Goal: Task Accomplishment & Management: Use online tool/utility

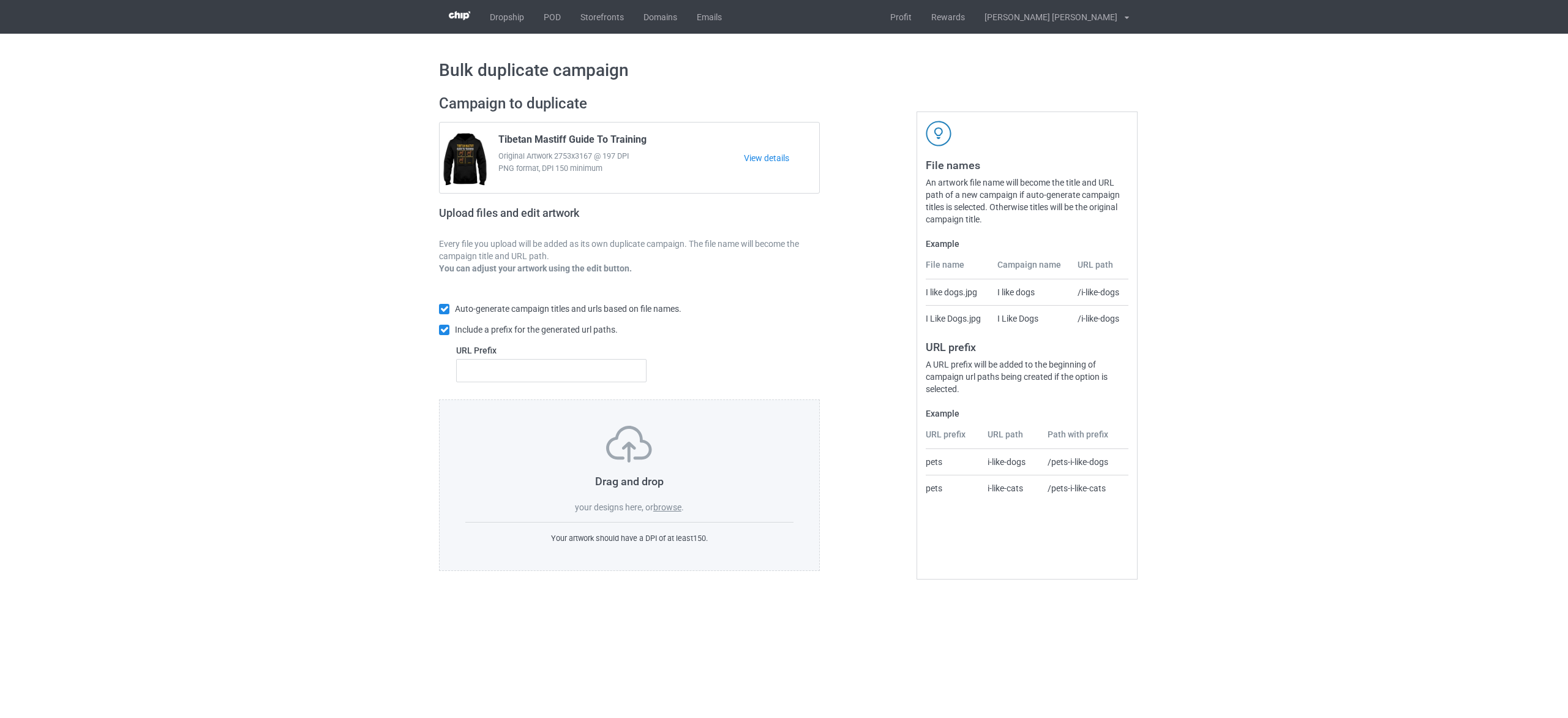
click at [674, 503] on label "browse" at bounding box center [667, 507] width 28 height 9
click at [0, 0] on input "browse" at bounding box center [0, 0] width 0 height 0
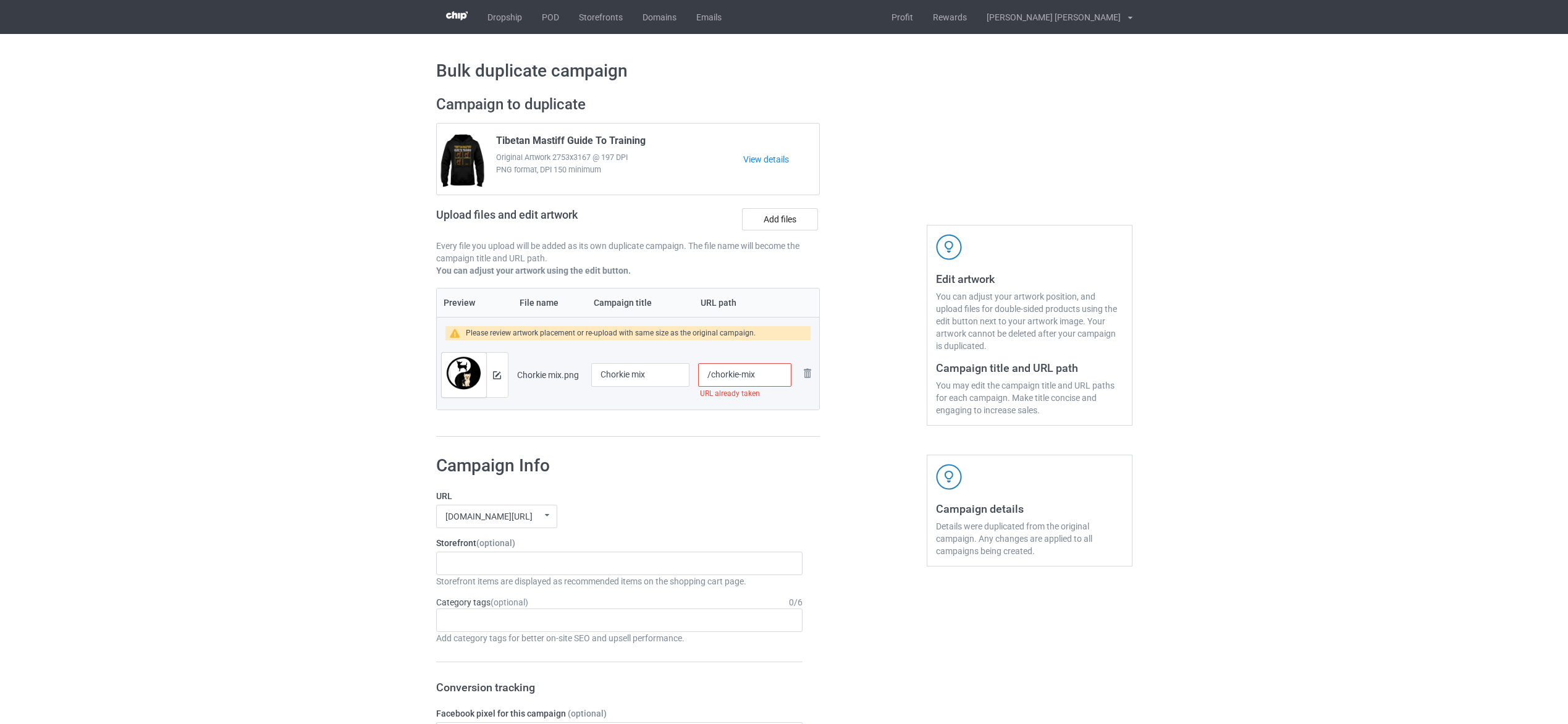
click at [741, 376] on input "/chorkie-mix" at bounding box center [744, 375] width 93 height 23
click at [773, 378] on input "/chorkie-mix" at bounding box center [744, 375] width 93 height 23
click at [767, 430] on div "Preview File name Campaign title URL path Please review artwork placement or re…" at bounding box center [628, 362] width 384 height 150
click at [740, 377] on input "/chorkie-mix-new" at bounding box center [744, 375] width 93 height 23
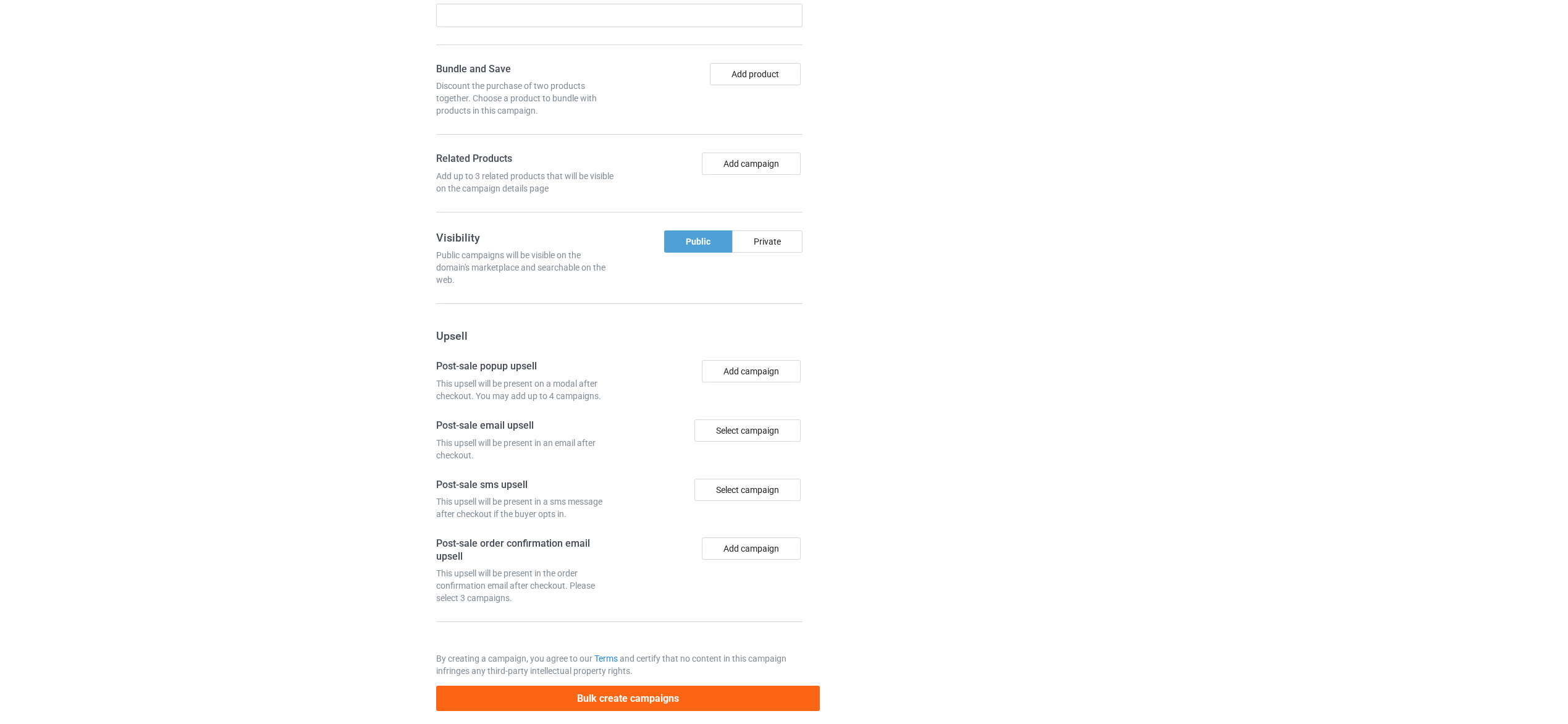
scroll to position [873, 0]
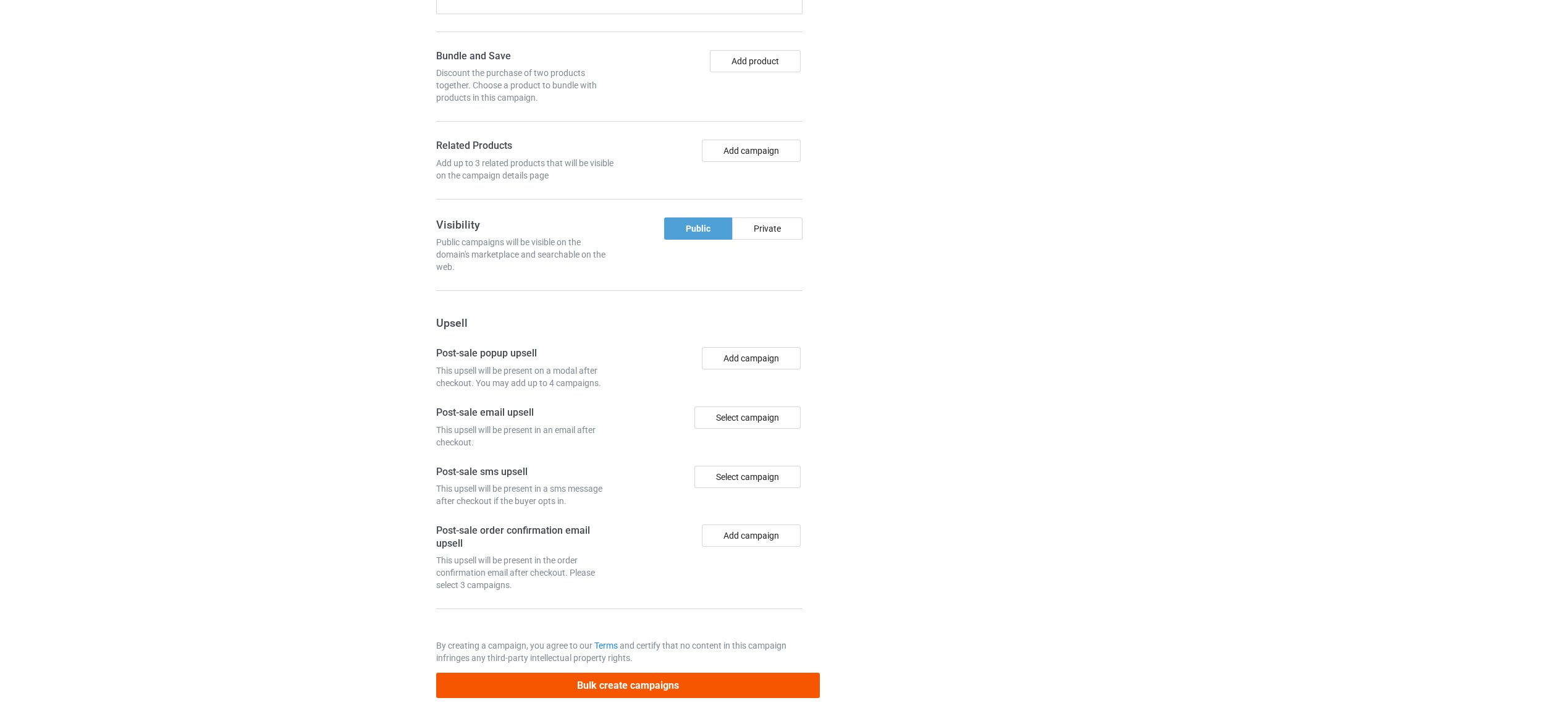
type input "/chorkie-dog-mix-new"
click at [754, 679] on button "Bulk create campaigns" at bounding box center [628, 685] width 384 height 25
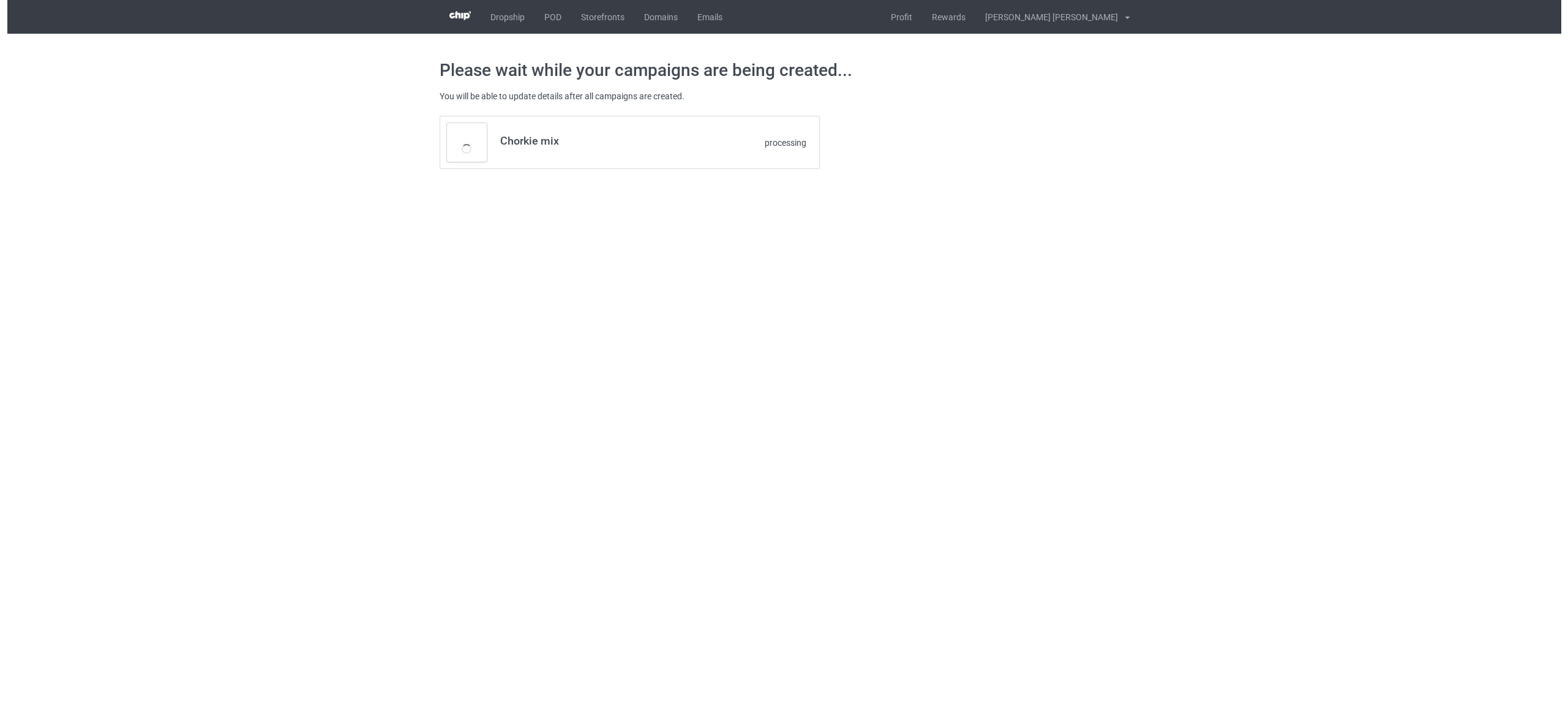
scroll to position [0, 0]
click at [576, 128] on link "https://www.teechip.com/chorkie-dog-mix-new" at bounding box center [538, 130] width 76 height 9
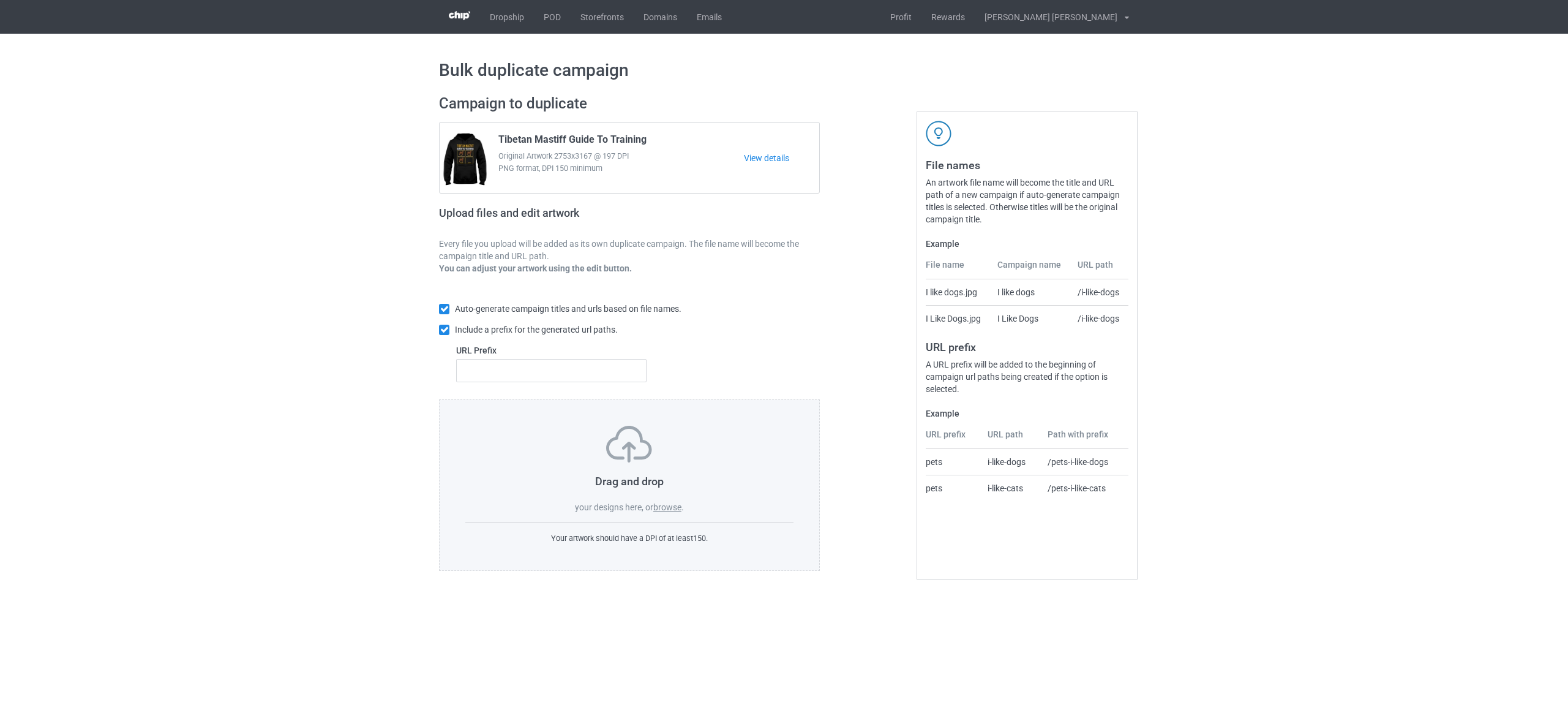
click at [668, 510] on label "browse" at bounding box center [667, 507] width 28 height 9
click at [0, 0] on input "browse" at bounding box center [0, 0] width 0 height 0
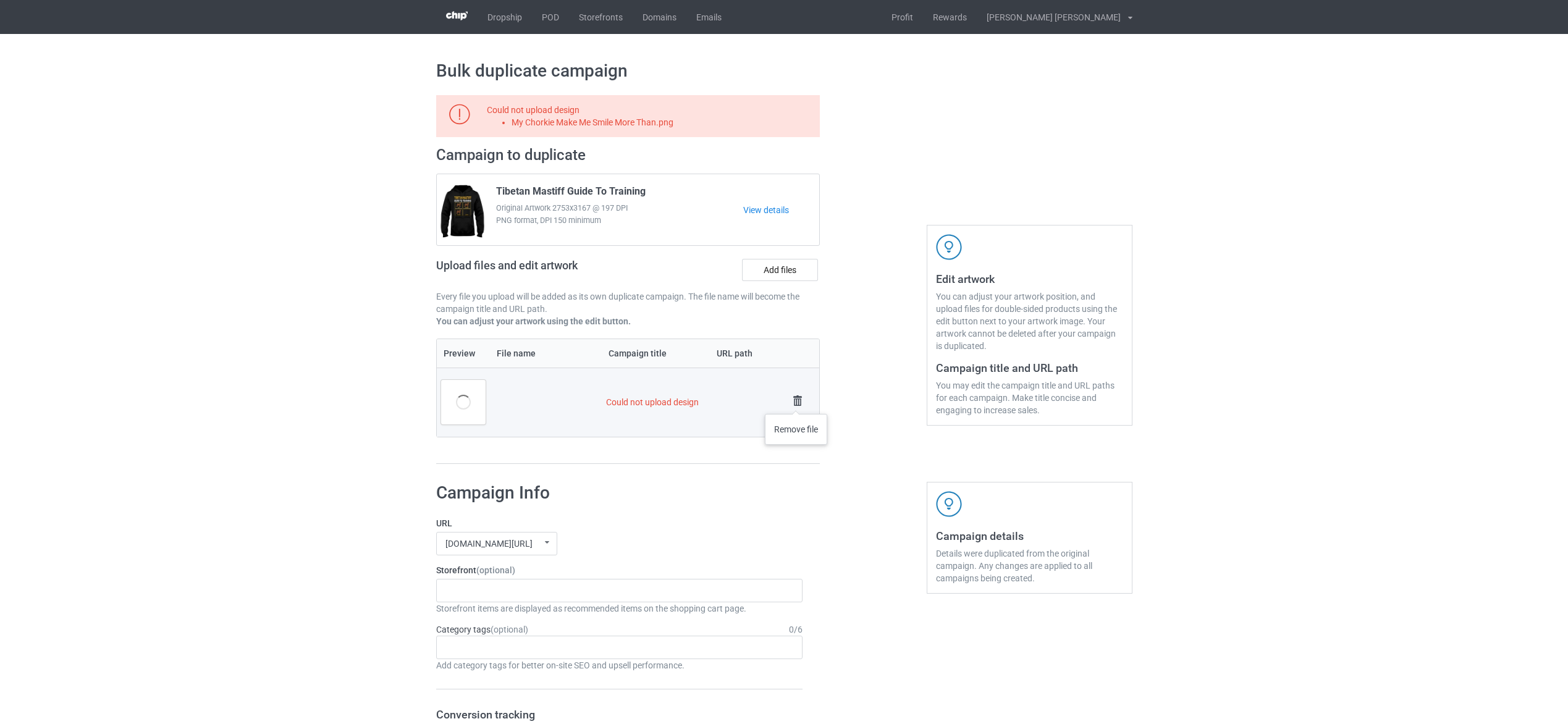
click at [797, 397] on img at bounding box center [797, 401] width 17 height 17
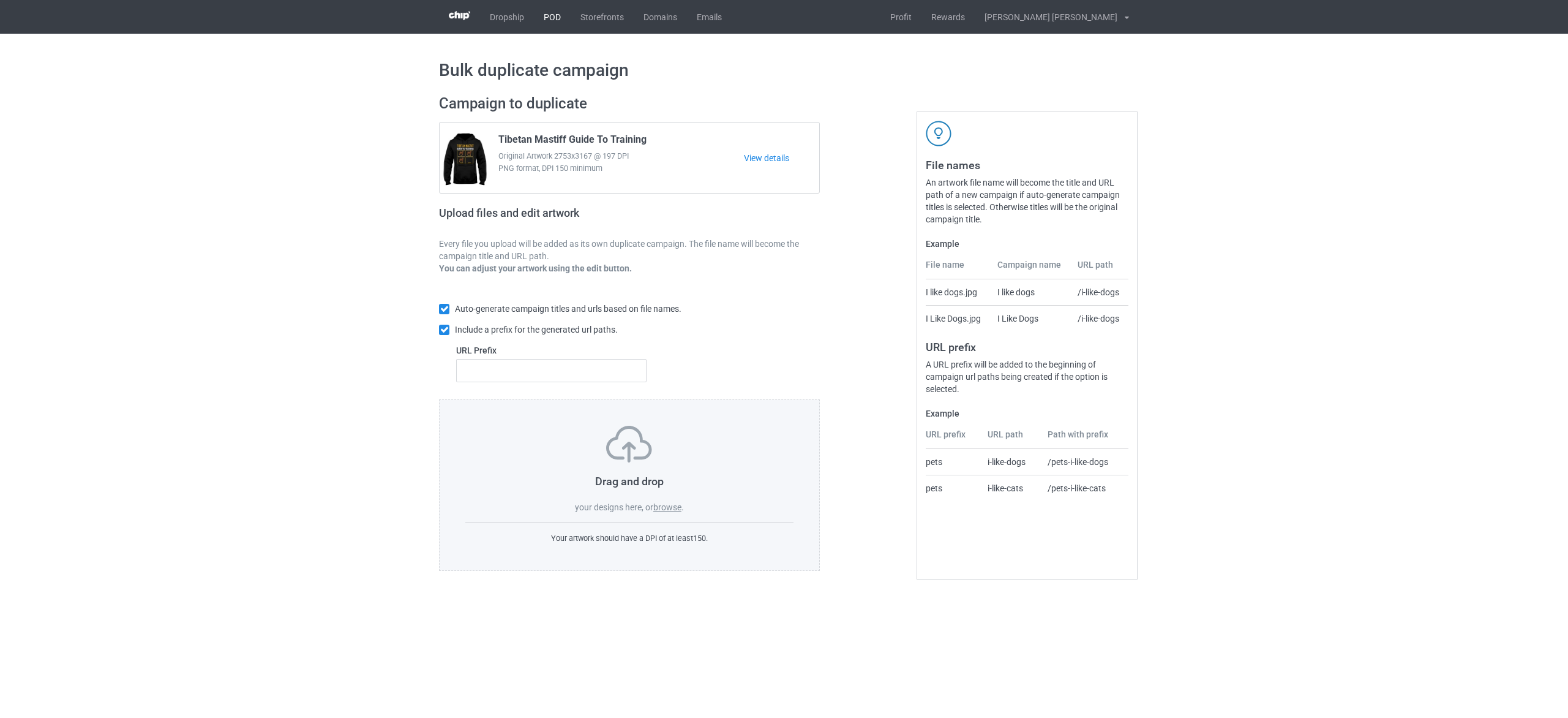
click at [536, 8] on link "POD" at bounding box center [552, 16] width 37 height 33
click at [668, 507] on label "browse" at bounding box center [667, 507] width 28 height 9
click at [0, 0] on input "browse" at bounding box center [0, 0] width 0 height 0
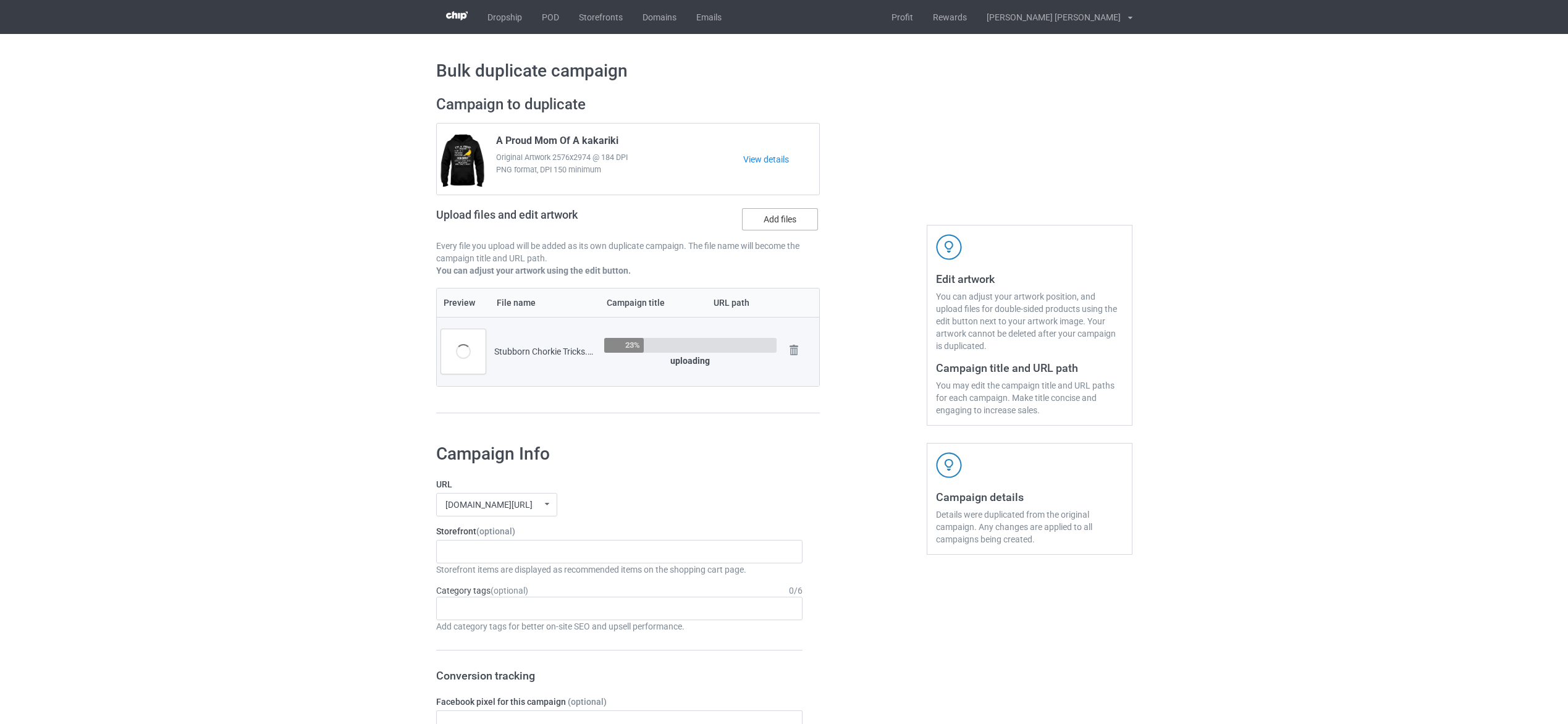
click at [804, 220] on label "Add files" at bounding box center [780, 220] width 76 height 22
click at [0, 0] on input "Add files" at bounding box center [0, 0] width 0 height 0
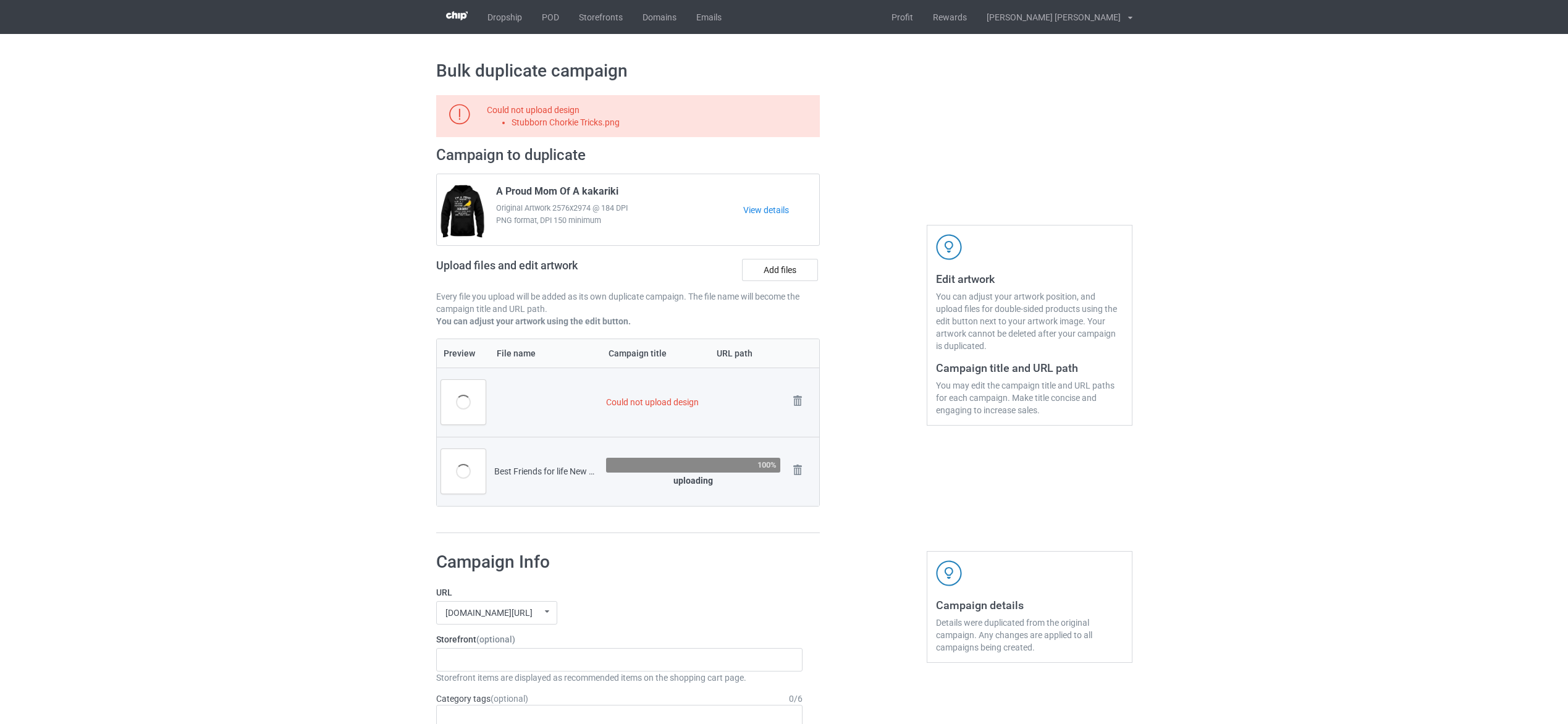
click at [0, 0] on img at bounding box center [0, 0] width 0 height 0
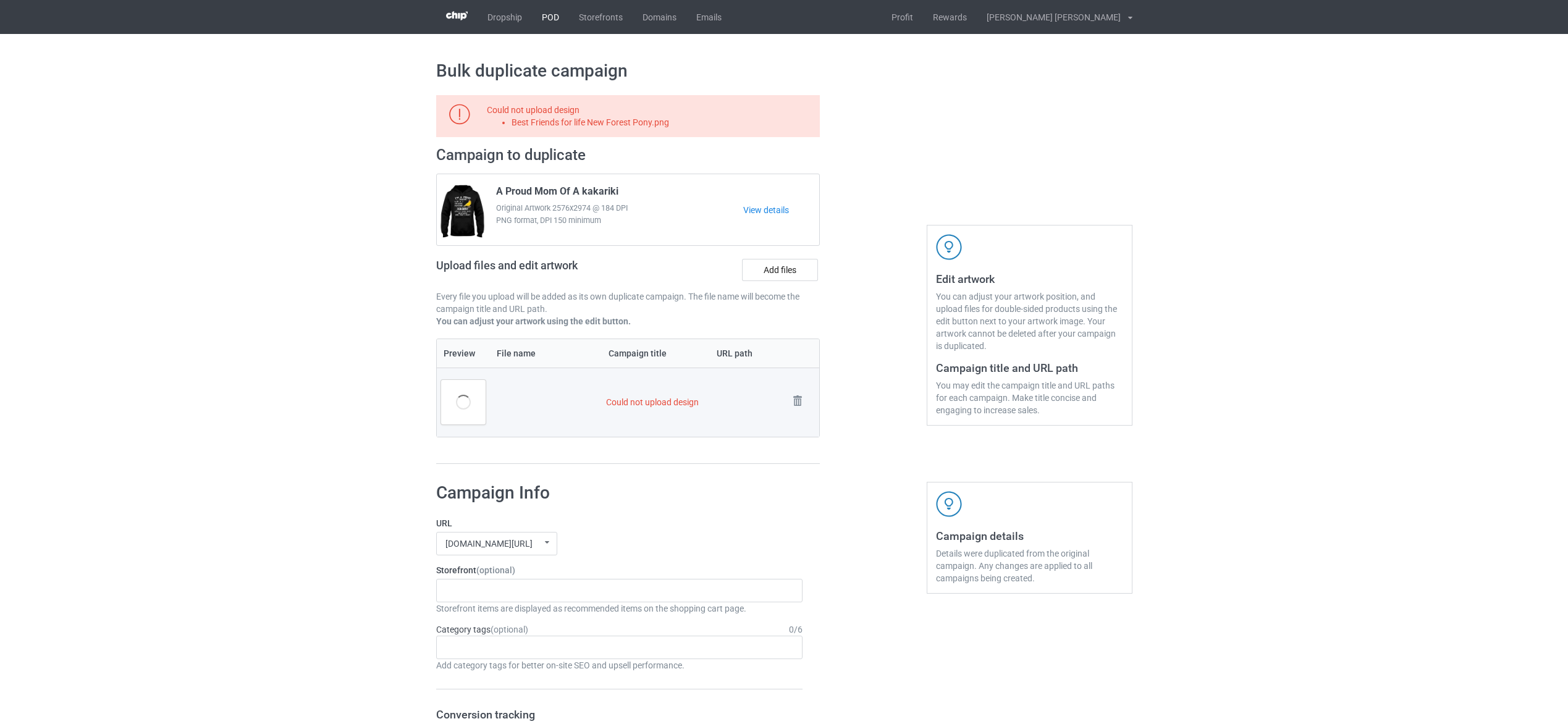
click at [548, 27] on link "POD" at bounding box center [550, 16] width 37 height 34
